Goal: Task Accomplishment & Management: Manage account settings

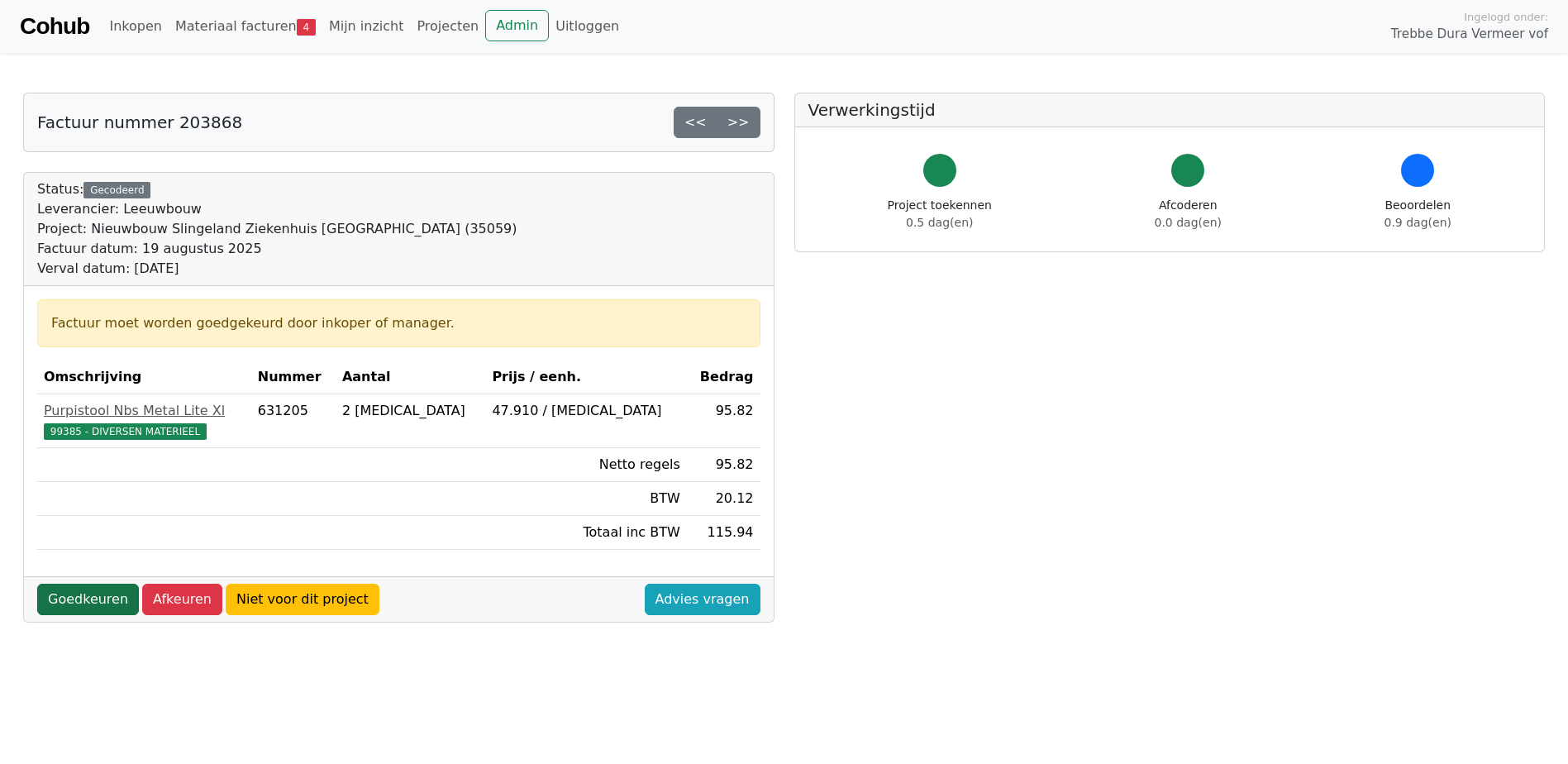
click at [84, 600] on link "Goedkeuren" at bounding box center [87, 600] width 102 height 32
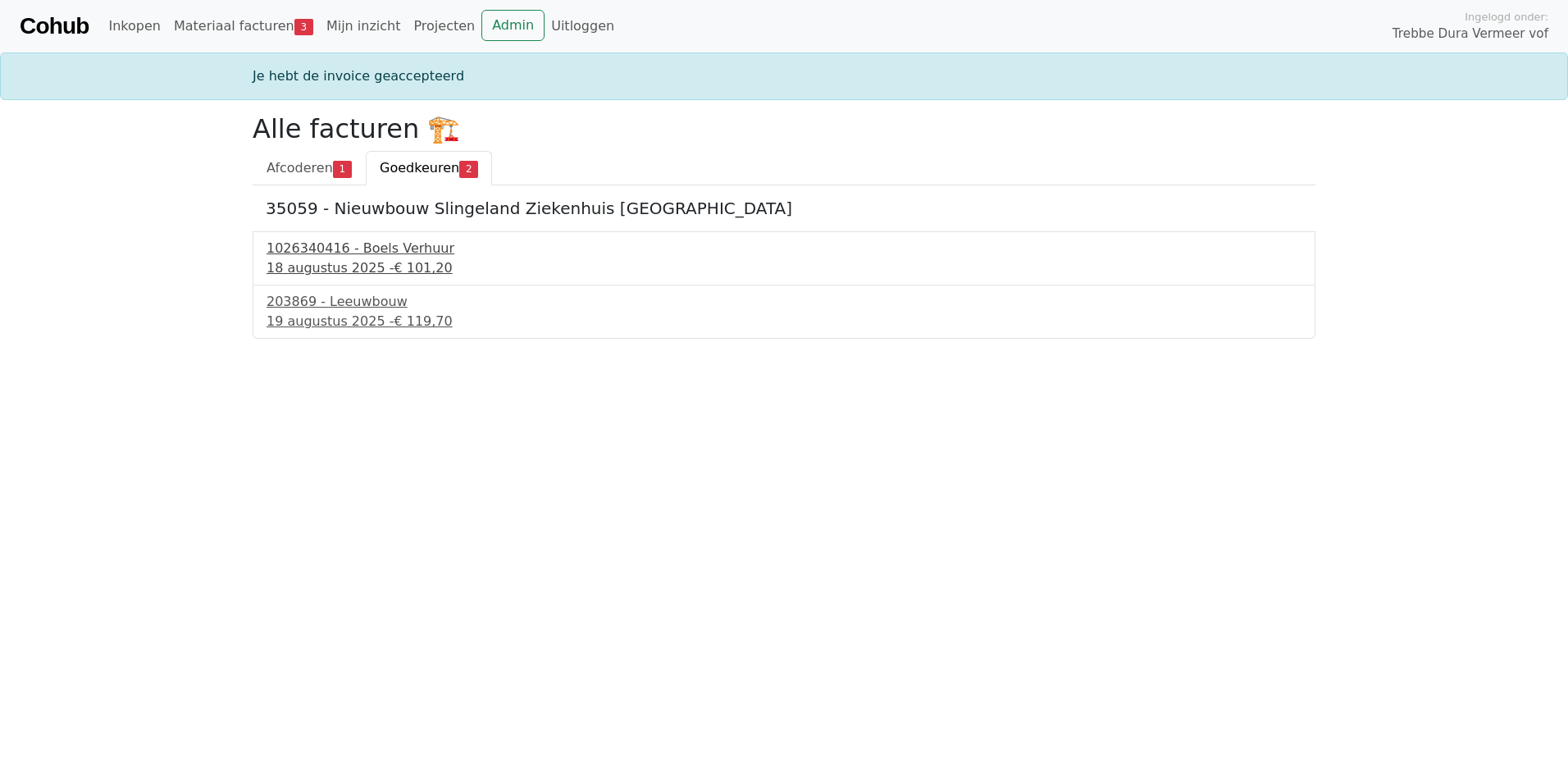
click at [347, 274] on div "18 augustus 2025 - € 101,20" at bounding box center [784, 268] width 1035 height 19
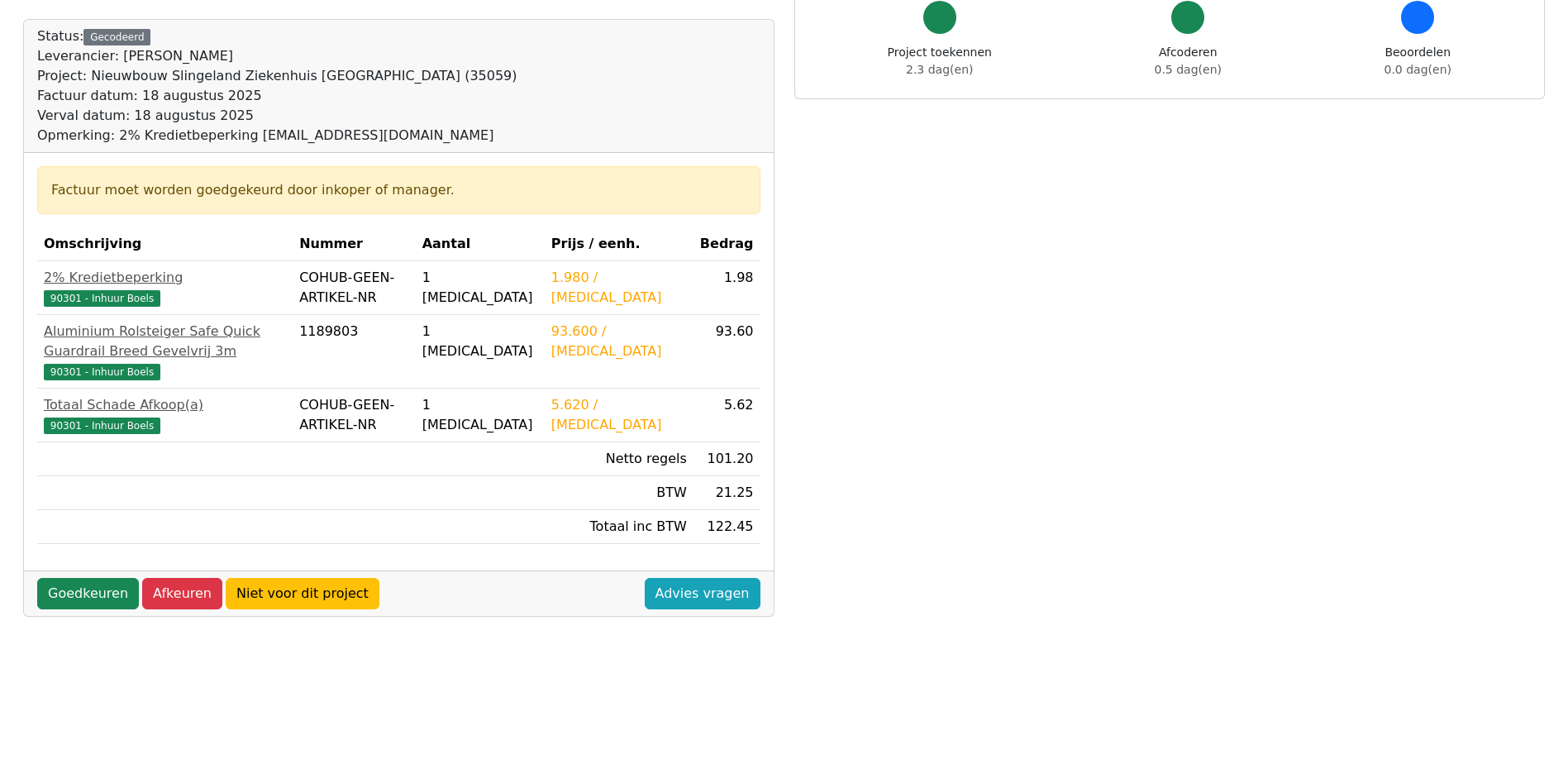
scroll to position [165, 0]
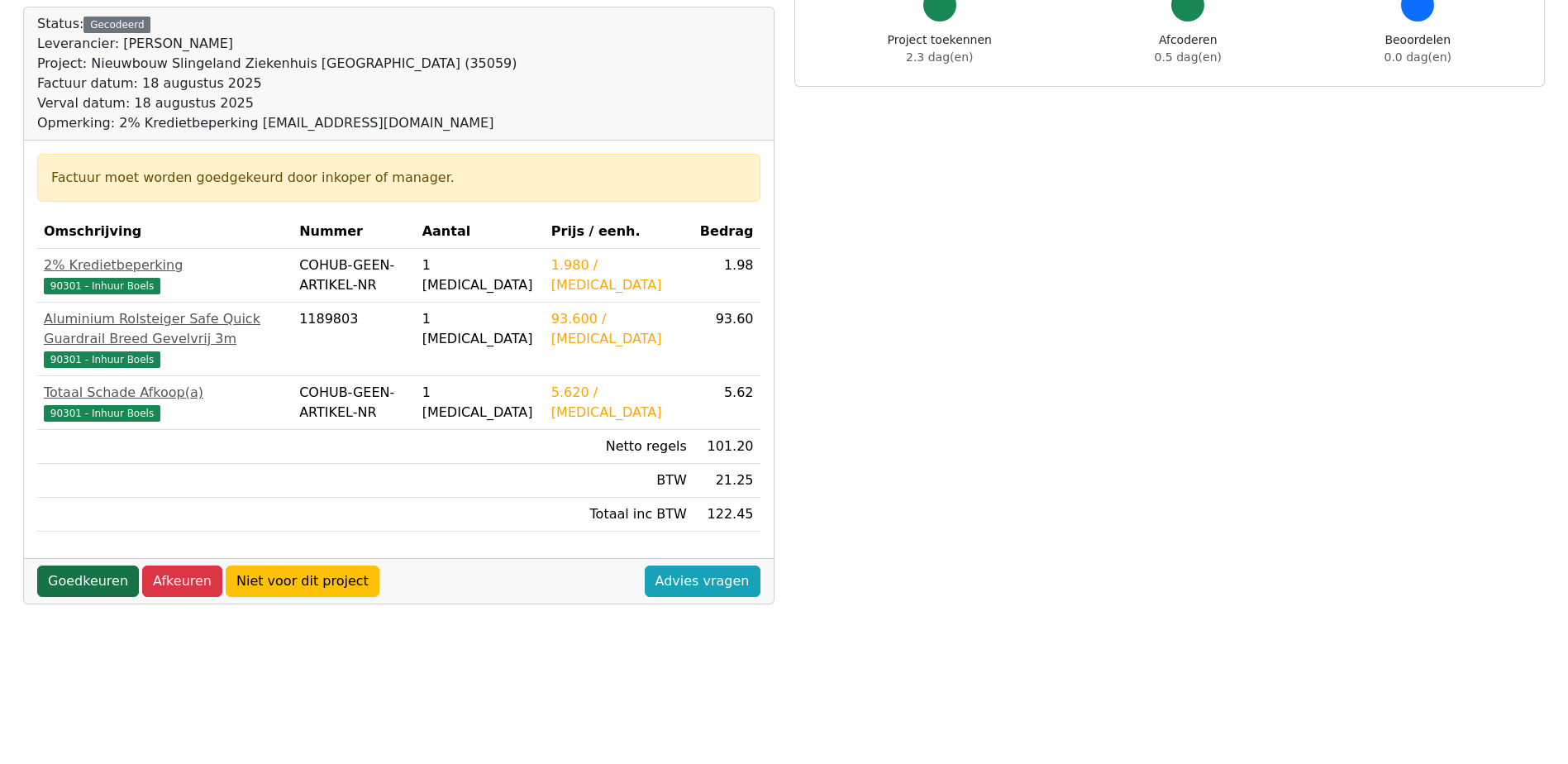
click at [77, 594] on link "Goedkeuren" at bounding box center [87, 581] width 102 height 32
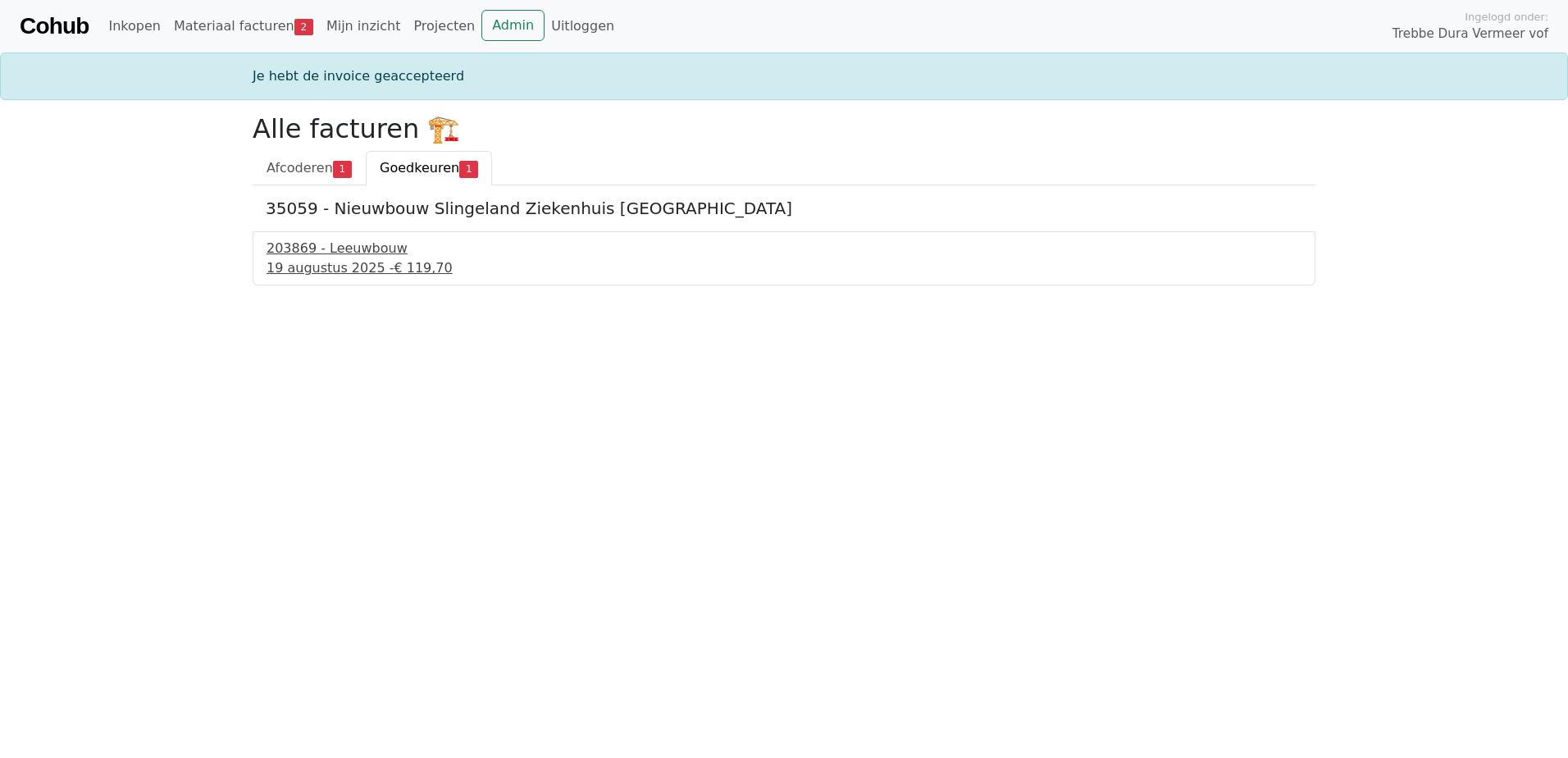
click at [335, 268] on div "19 augustus 2025 - € 119,70" at bounding box center [784, 268] width 1035 height 19
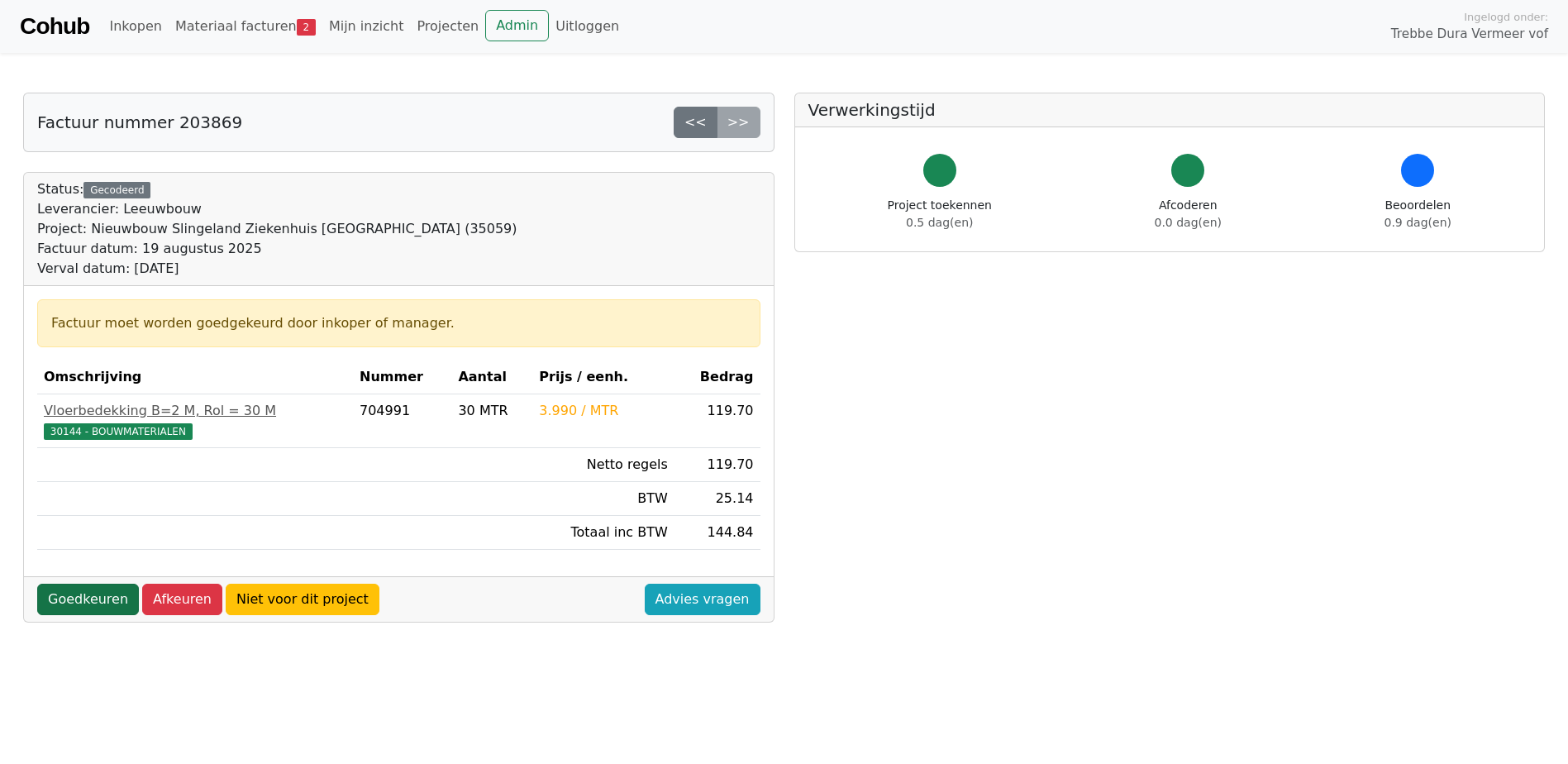
click at [84, 599] on link "Goedkeuren" at bounding box center [87, 600] width 102 height 32
